Goal: Task Accomplishment & Management: Use online tool/utility

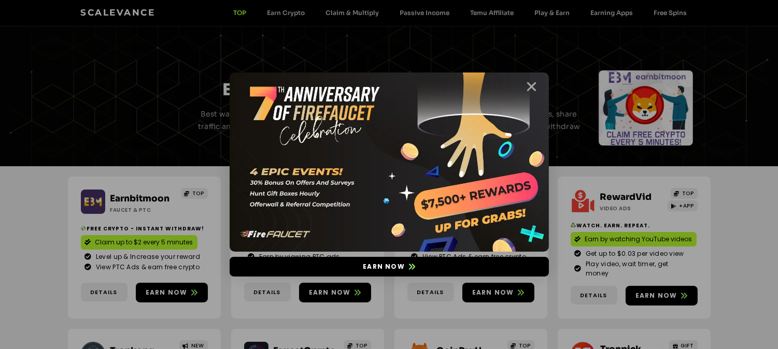
click at [527, 90] on icon "Close" at bounding box center [531, 86] width 13 height 13
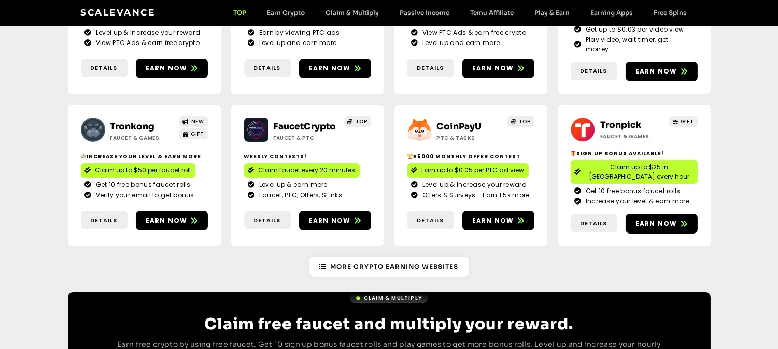
scroll to position [218, 0]
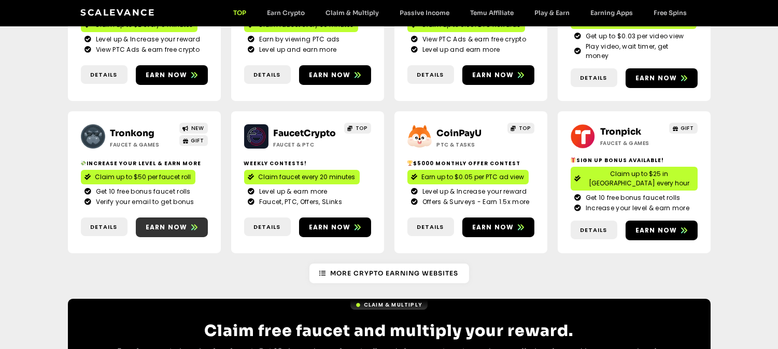
click at [187, 223] on span "Earn now" at bounding box center [172, 227] width 72 height 9
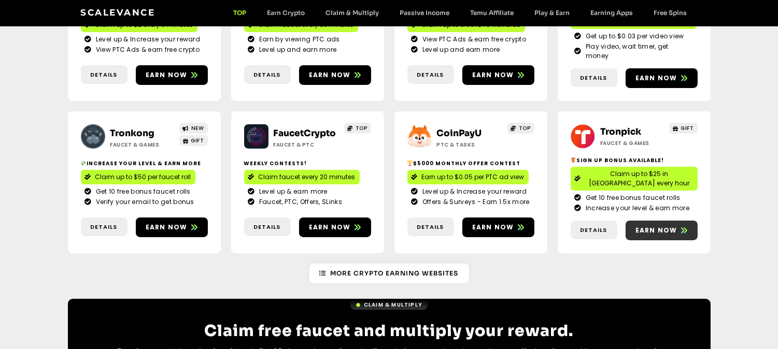
click at [675, 226] on span "Earn now" at bounding box center [656, 230] width 42 height 9
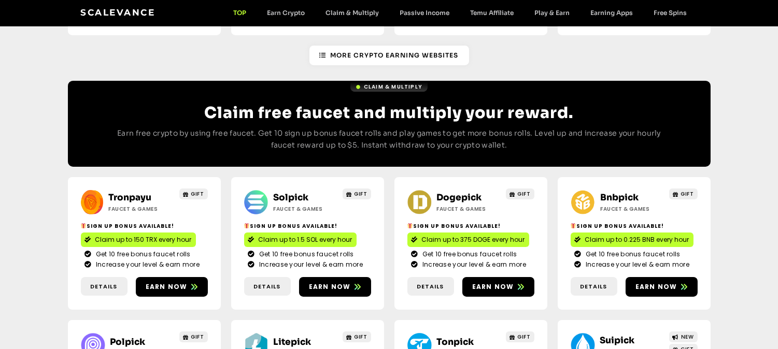
scroll to position [525, 0]
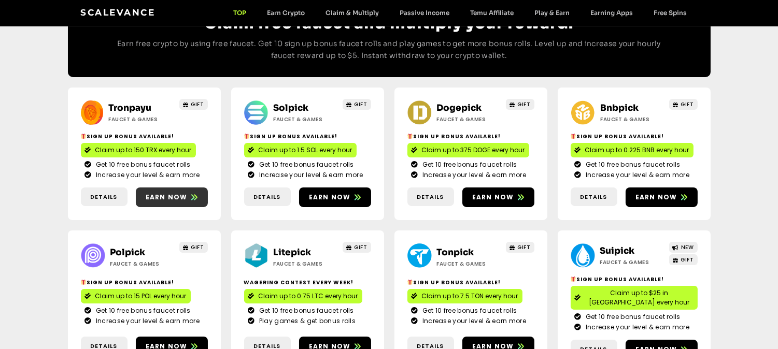
click at [193, 194] on icon at bounding box center [194, 197] width 6 height 6
click at [354, 194] on icon at bounding box center [357, 197] width 6 height 6
click at [521, 194] on icon at bounding box center [521, 197] width 6 height 6
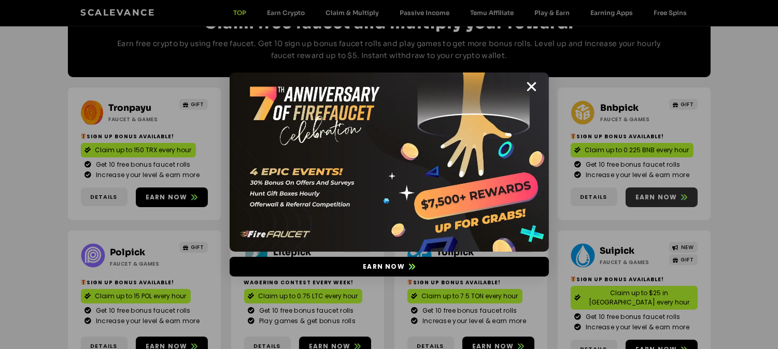
scroll to position [525, 0]
click at [530, 90] on icon "Close" at bounding box center [531, 86] width 13 height 13
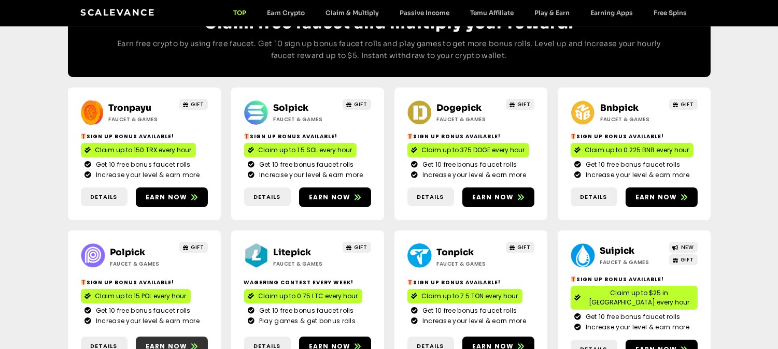
click at [172, 342] on span "Earn now" at bounding box center [167, 346] width 42 height 9
click at [354, 344] on icon at bounding box center [357, 347] width 6 height 6
click at [512, 342] on span "Earn now" at bounding box center [498, 346] width 72 height 9
click at [674, 345] on span "Earn now" at bounding box center [656, 349] width 42 height 9
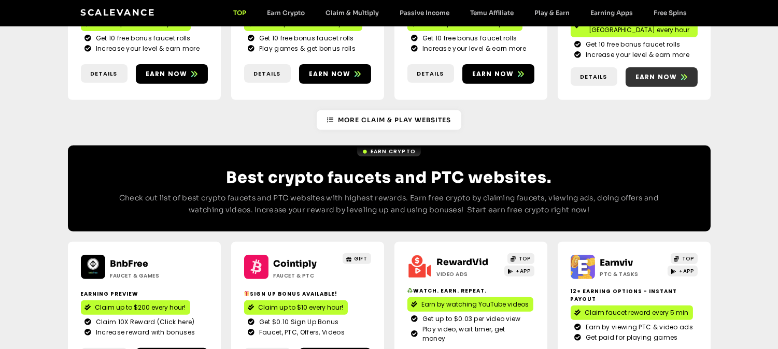
scroll to position [915, 0]
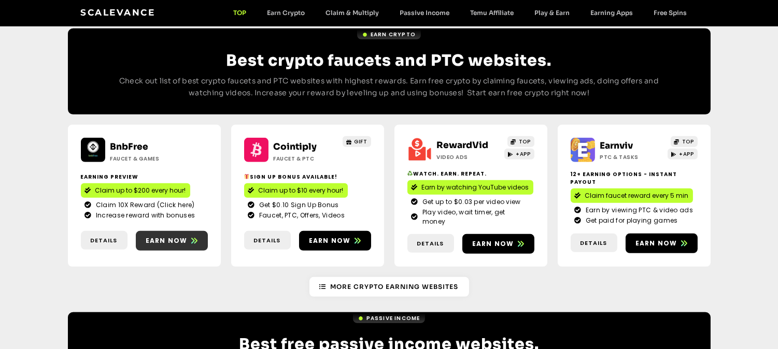
click at [169, 236] on span "Earn now" at bounding box center [167, 240] width 42 height 9
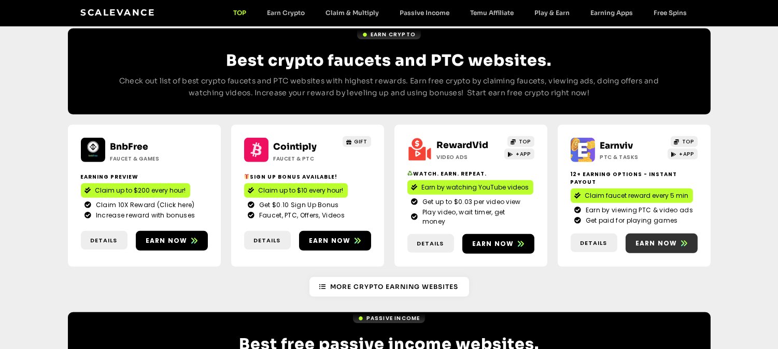
click at [673, 239] on span "Earn now" at bounding box center [656, 243] width 42 height 9
